Goal: Entertainment & Leisure: Consume media (video, audio)

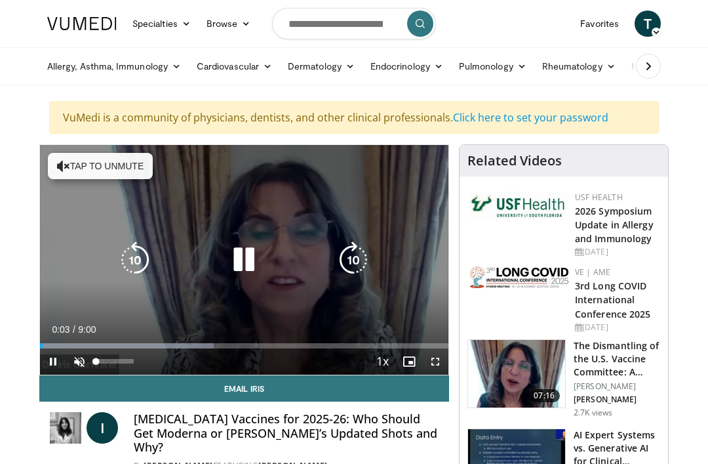
click at [77, 361] on span "Video Player" at bounding box center [79, 361] width 26 height 26
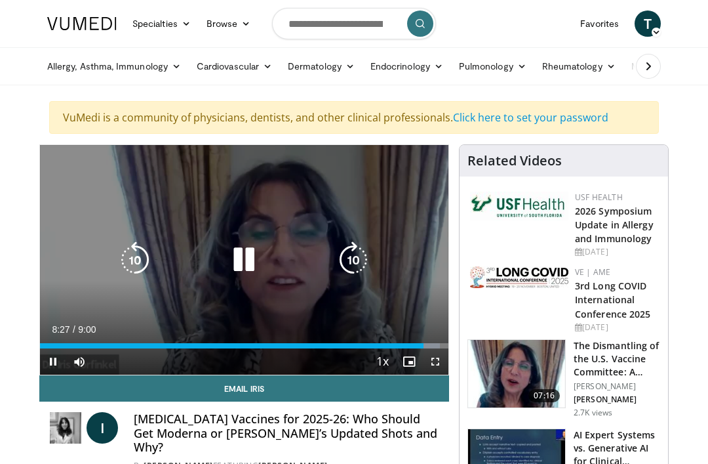
click at [145, 259] on icon "Video Player" at bounding box center [135, 259] width 37 height 37
